Goal: Transaction & Acquisition: Purchase product/service

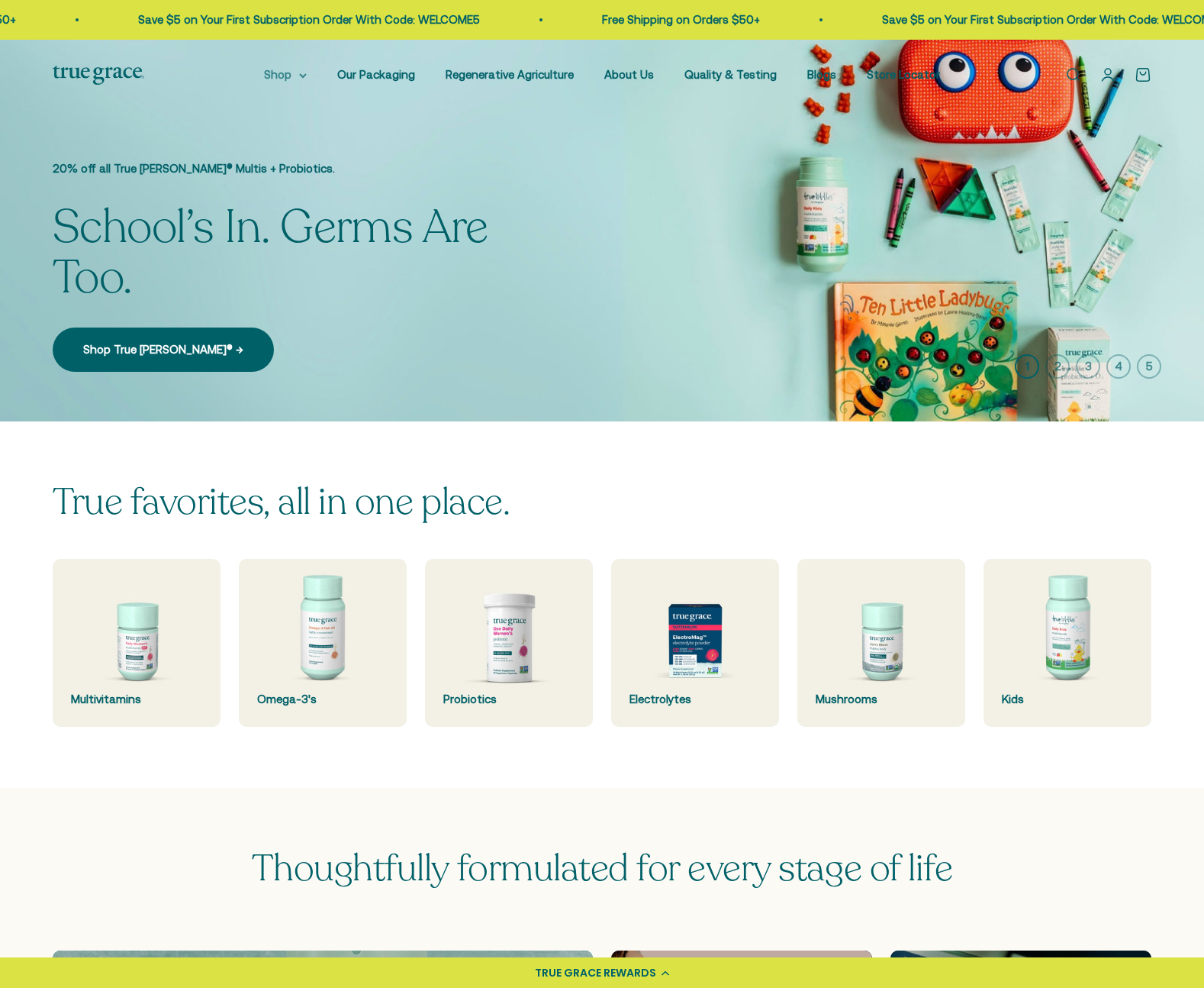
click at [306, 77] on summary "Shop" at bounding box center [286, 75] width 43 height 19
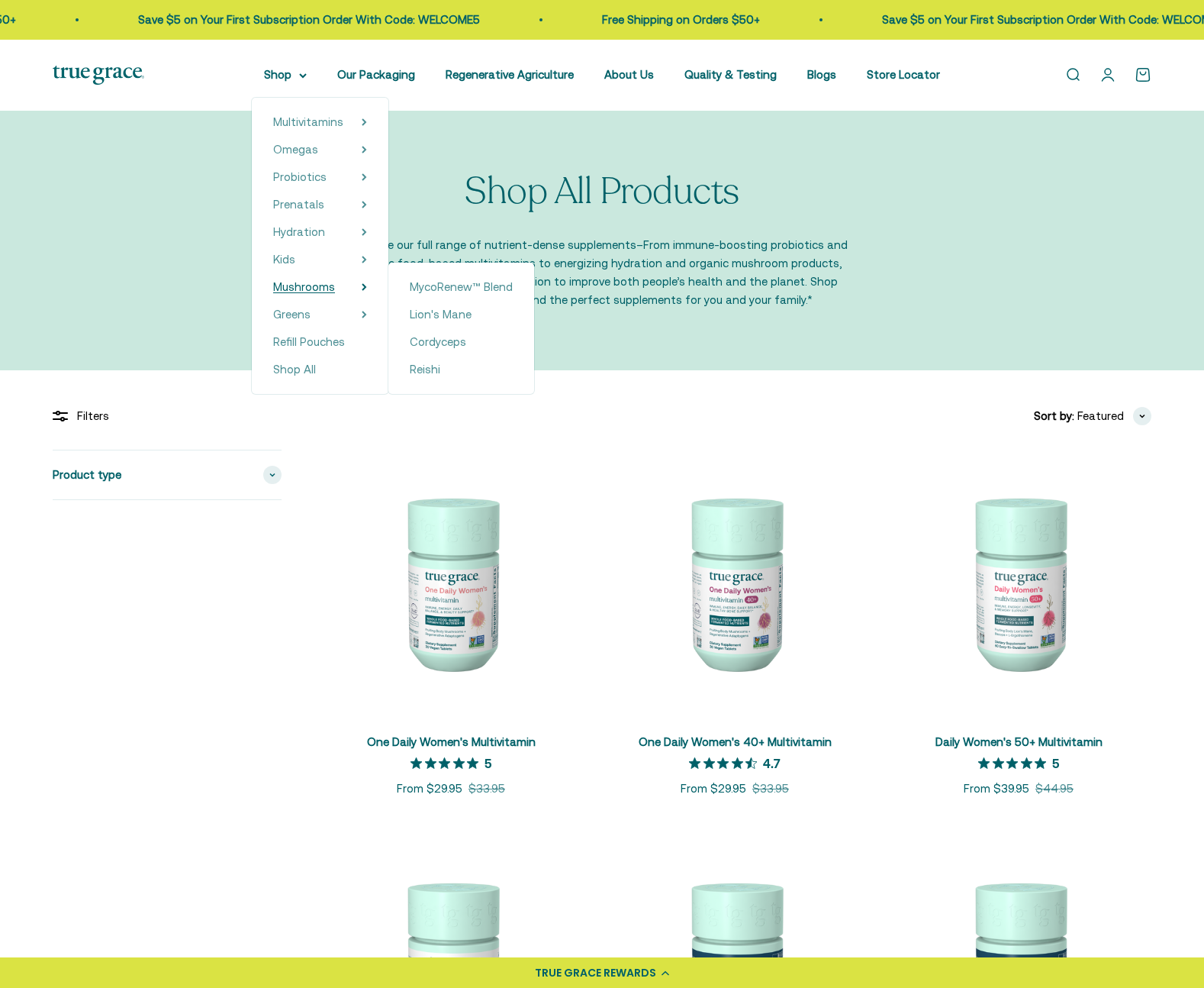
click at [313, 288] on span "Mushrooms" at bounding box center [303, 287] width 62 height 13
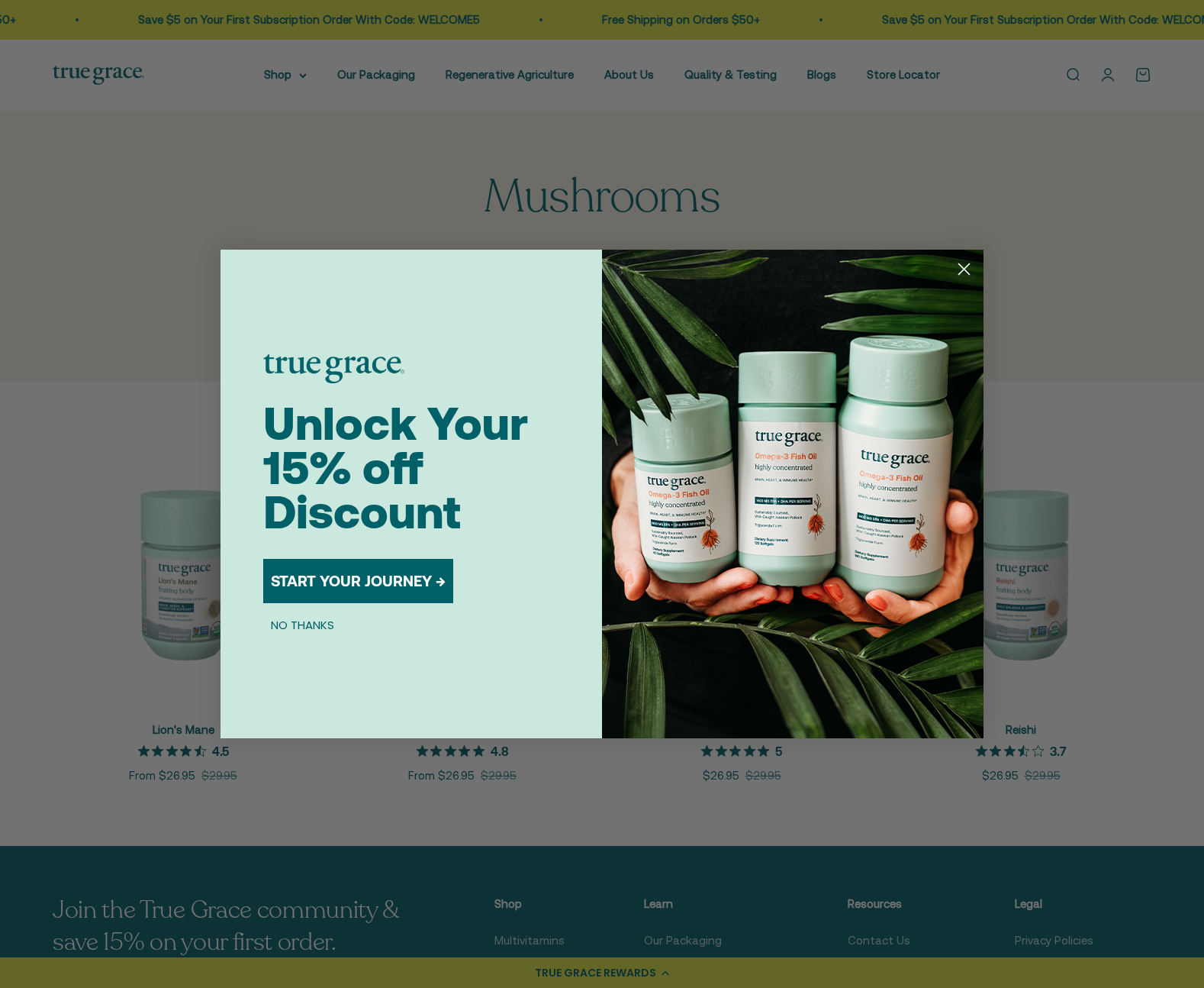
click at [980, 272] on img "POPUP Form" at bounding box center [792, 494] width 382 height 488
click at [967, 271] on circle "Close dialog" at bounding box center [964, 268] width 25 height 25
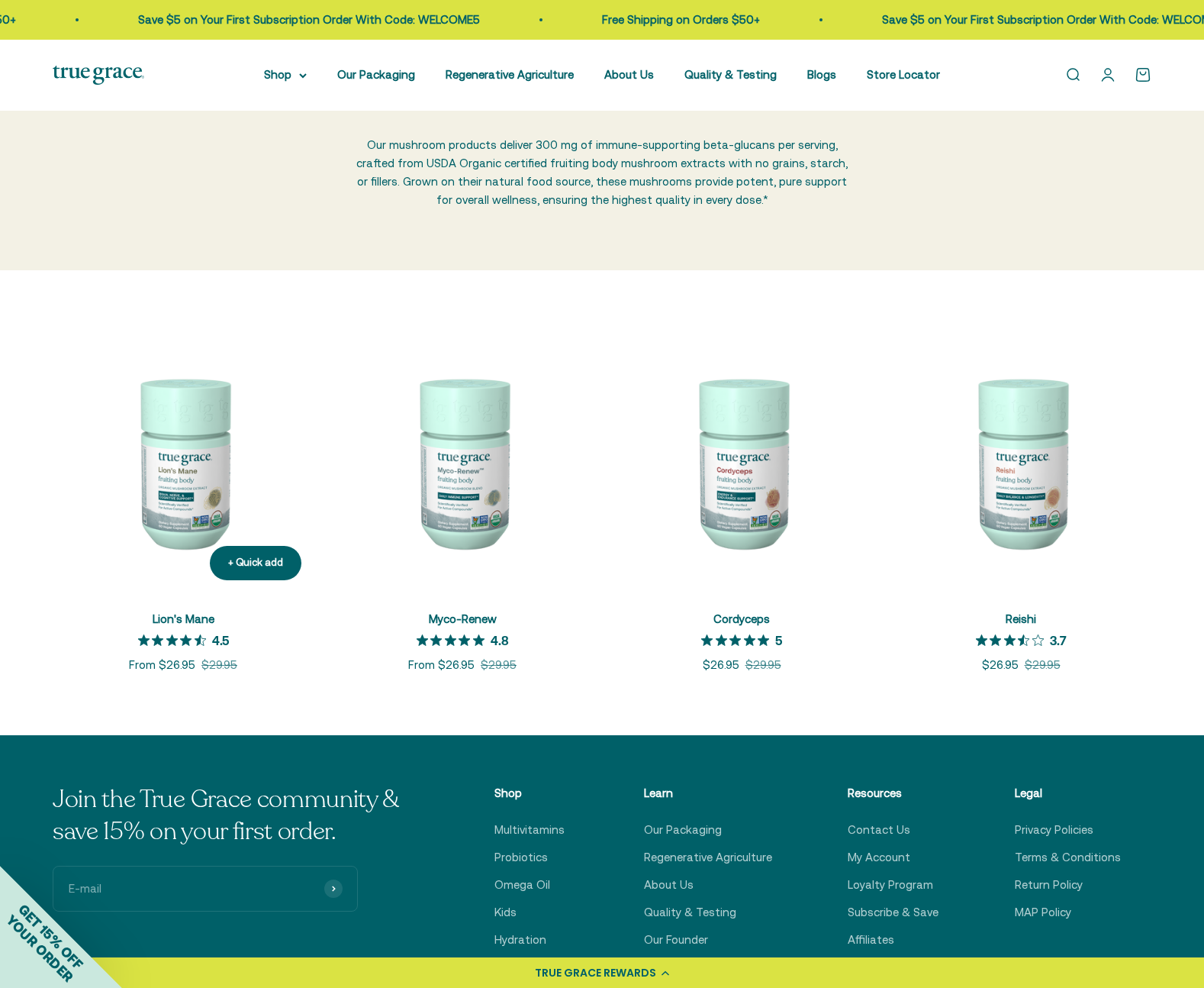
scroll to position [172, 0]
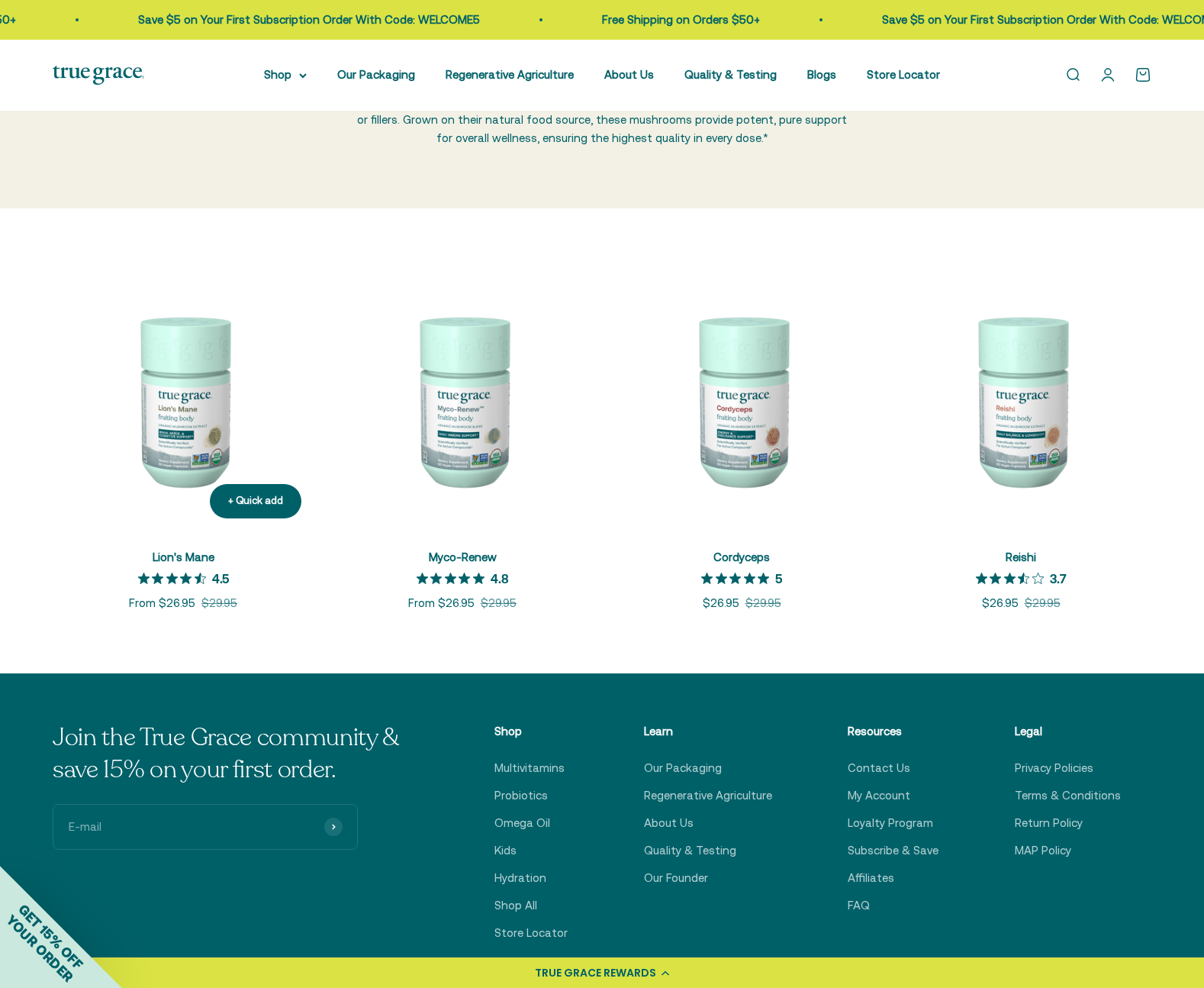
click at [193, 433] on img at bounding box center [183, 400] width 261 height 261
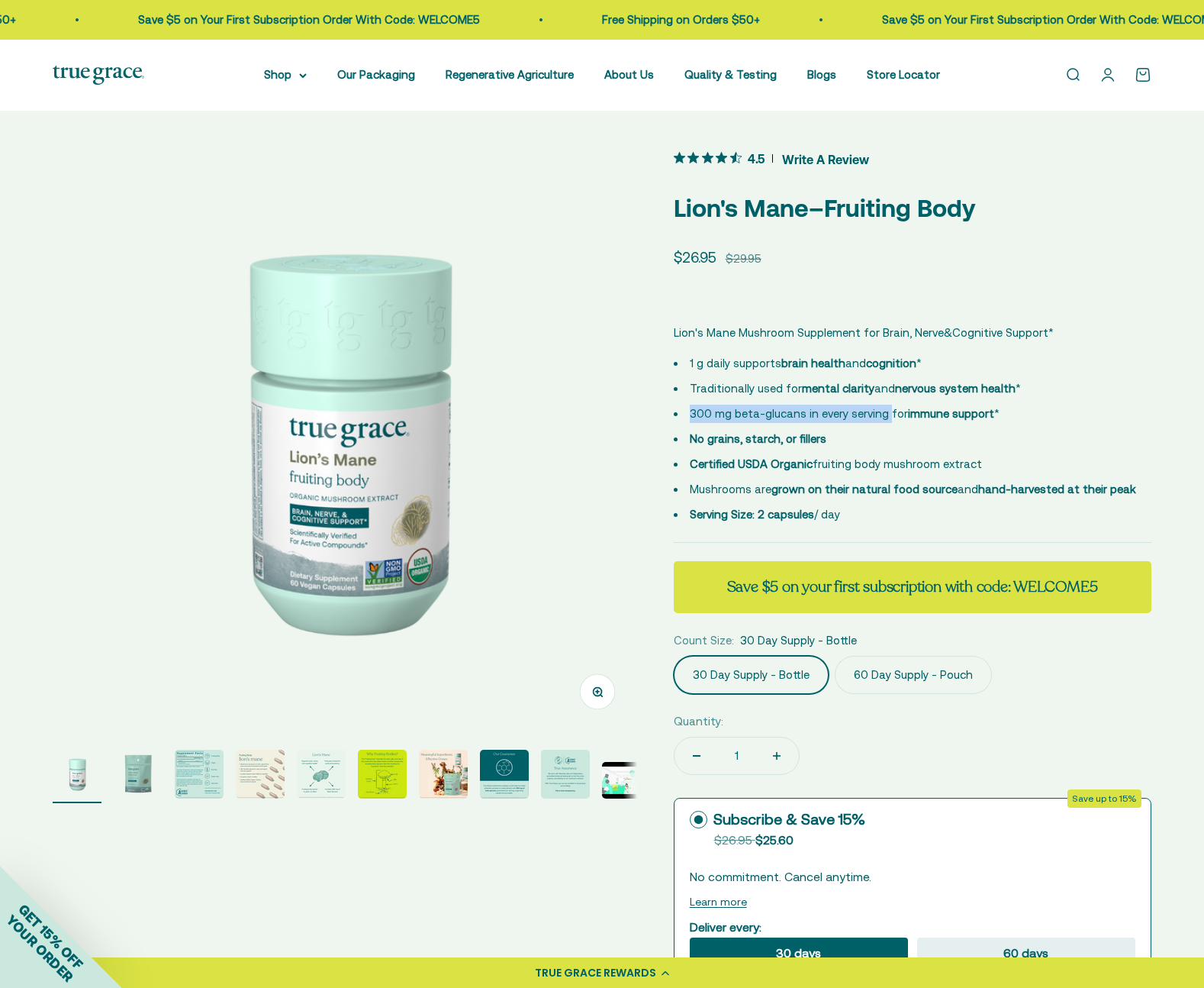
drag, startPoint x: 691, startPoint y: 413, endPoint x: 885, endPoint y: 417, distance: 194.0
click at [885, 417] on span "300 mg beta-glucans in every serving for immune support *" at bounding box center [844, 414] width 310 height 13
copy span "300 mg beta-glucans in every serving"
